Goal: Transaction & Acquisition: Subscribe to service/newsletter

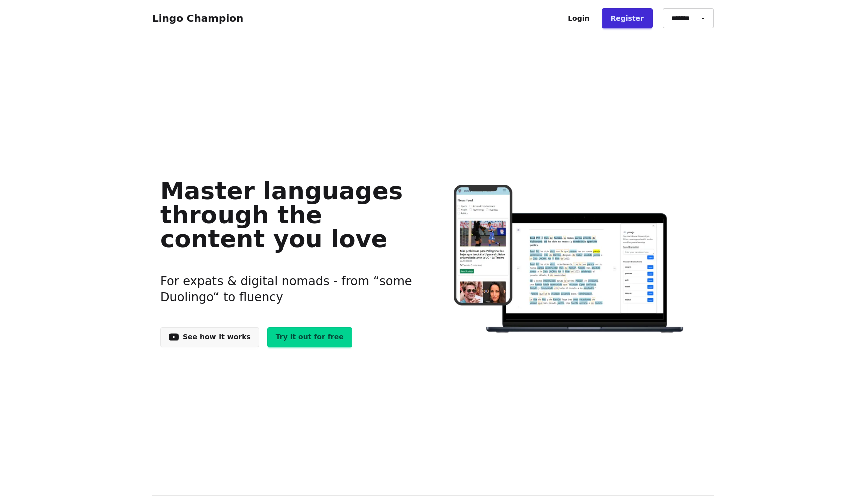
click at [188, 329] on link "See how it works" at bounding box center [209, 337] width 99 height 20
click at [298, 333] on link "Try it out for free" at bounding box center [309, 337] width 85 height 20
